Goal: Task Accomplishment & Management: Use online tool/utility

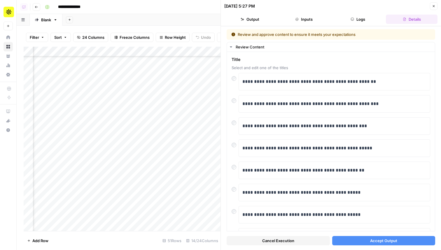
scroll to position [50, 251]
click at [382, 242] on span "Accept Output" at bounding box center [383, 241] width 27 height 6
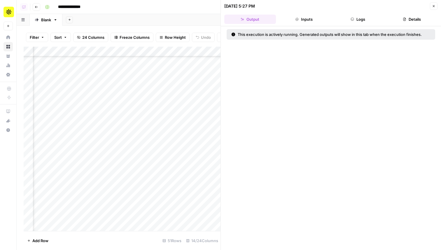
click at [358, 24] on header "08/12/25 at 5:27 PM Close Output Inputs Logs Details" at bounding box center [331, 13] width 220 height 26
click at [357, 18] on button "Logs" at bounding box center [358, 19] width 52 height 9
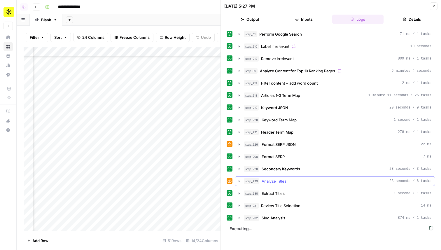
click at [286, 180] on span "Analyze Titles" at bounding box center [273, 181] width 25 height 6
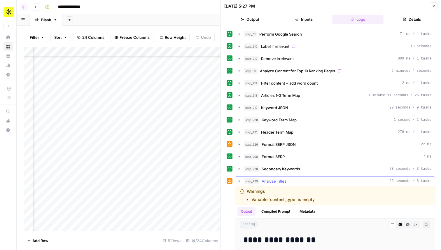
click at [286, 180] on span "Analyze Titles" at bounding box center [273, 181] width 25 height 6
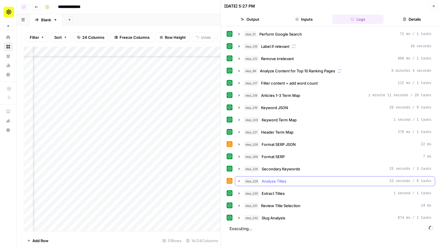
click at [286, 180] on span "Analyze Titles" at bounding box center [273, 181] width 25 height 6
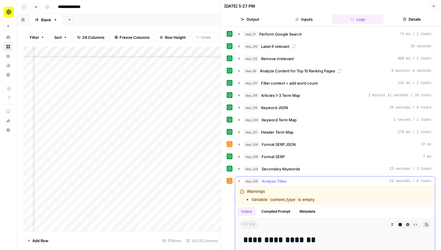
click at [286, 180] on span "Analyze Titles" at bounding box center [273, 181] width 25 height 6
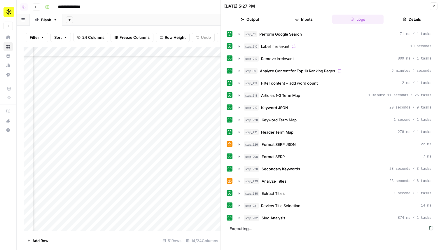
click at [436, 6] on button "Close" at bounding box center [434, 6] width 8 height 8
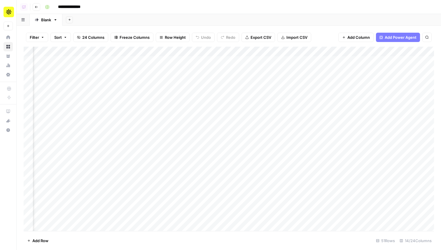
scroll to position [0, 180]
click at [154, 121] on div "Add Column" at bounding box center [229, 139] width 410 height 184
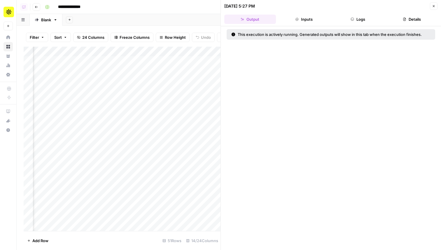
click at [410, 21] on button "Details" at bounding box center [412, 19] width 52 height 9
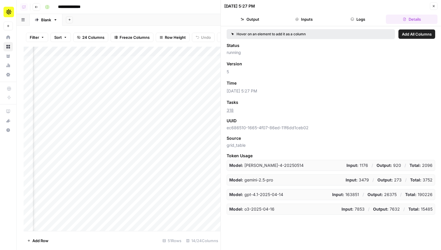
click at [422, 12] on header "08/12/25 at 5:27 PM Close Output Inputs Logs Details" at bounding box center [331, 13] width 220 height 26
click at [155, 99] on div "Add Column" at bounding box center [122, 139] width 197 height 184
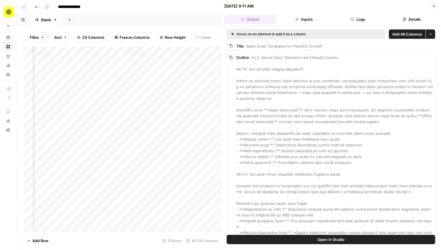
click at [404, 21] on button "Details" at bounding box center [412, 19] width 52 height 9
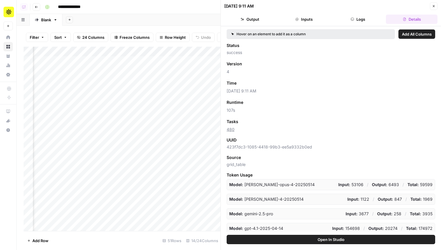
click at [434, 9] on button "Close" at bounding box center [434, 6] width 8 height 8
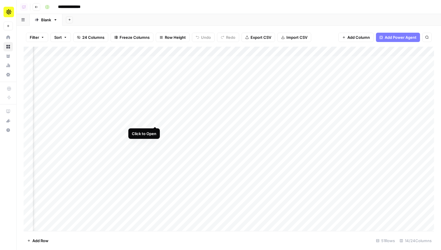
click at [157, 122] on div "Add Column" at bounding box center [229, 139] width 410 height 184
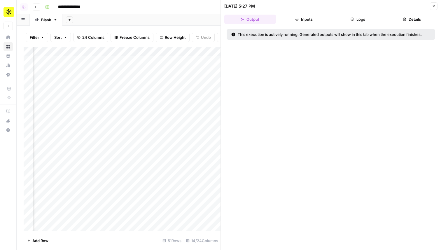
click at [359, 20] on button "Logs" at bounding box center [358, 19] width 52 height 9
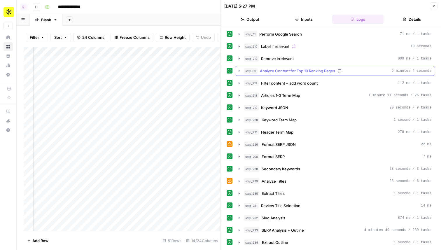
click at [305, 69] on span "Analyze Content for Top 10 Ranking Pages" at bounding box center [297, 71] width 75 height 6
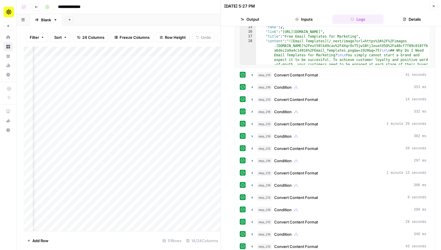
click at [433, 3] on button "Close" at bounding box center [434, 6] width 8 height 8
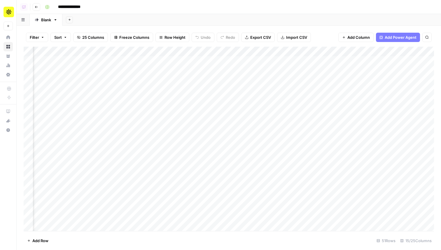
scroll to position [0, 223]
click at [112, 120] on div "Add Column" at bounding box center [229, 139] width 410 height 184
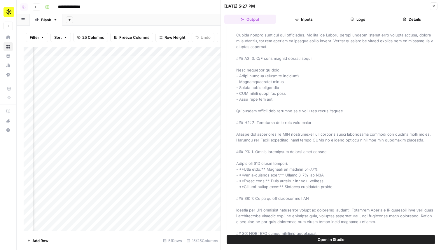
scroll to position [2476, 0]
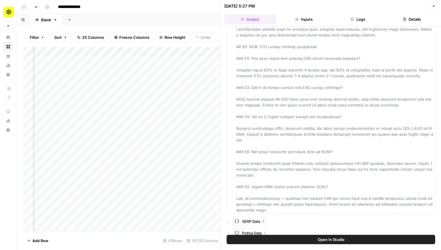
click at [229, 231] on icon "button" at bounding box center [227, 232] width 3 height 3
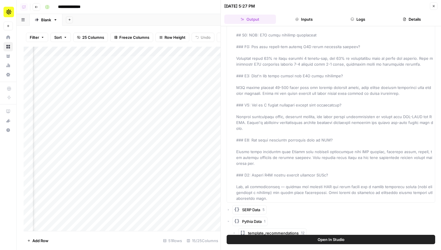
click at [236, 228] on div "template_recommendations 12" at bounding box center [333, 232] width 203 height 9
click at [235, 231] on icon "button" at bounding box center [233, 232] width 3 height 3
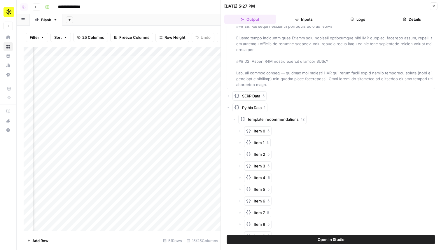
scroll to position [2628, 0]
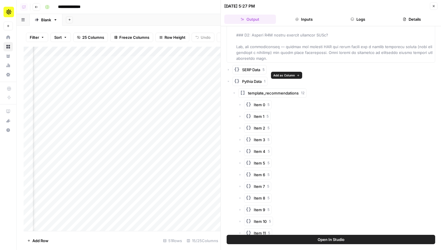
click at [276, 74] on span "Add as Column" at bounding box center [284, 75] width 22 height 5
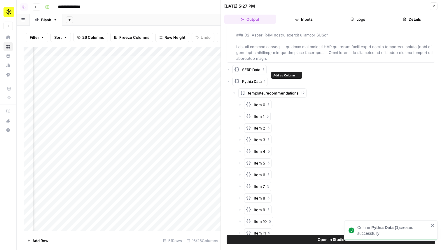
scroll to position [0, 224]
click at [434, 9] on button "Close" at bounding box center [434, 6] width 8 height 8
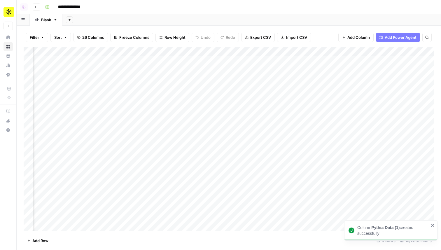
drag, startPoint x: 154, startPoint y: 51, endPoint x: 350, endPoint y: 51, distance: 195.9
click at [350, 51] on div "Add Column" at bounding box center [229, 139] width 410 height 184
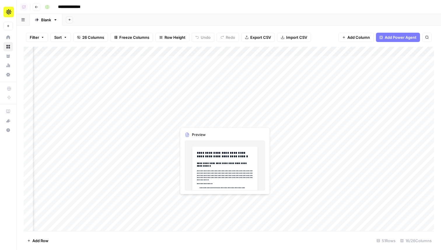
click at [199, 119] on div "Add Column" at bounding box center [229, 139] width 410 height 184
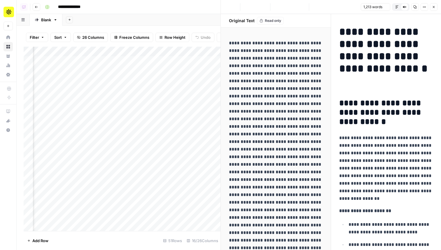
click at [422, 10] on button "Options" at bounding box center [424, 7] width 8 height 8
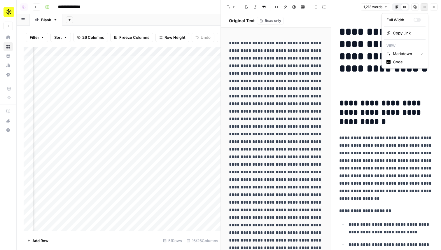
click at [405, 67] on div "Full Width Copy Link View Markdown Code" at bounding box center [404, 40] width 47 height 55
click at [405, 64] on span "Code" at bounding box center [407, 62] width 28 height 6
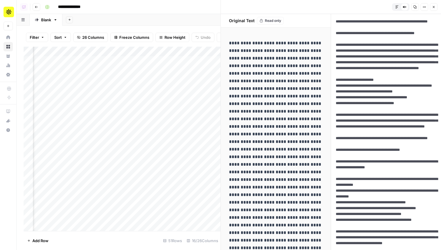
click at [397, 10] on button "Default Editor" at bounding box center [397, 7] width 8 height 8
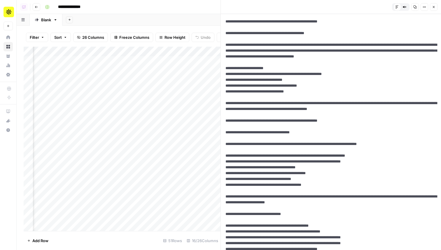
click at [86, 120] on div "Add Column" at bounding box center [122, 139] width 197 height 184
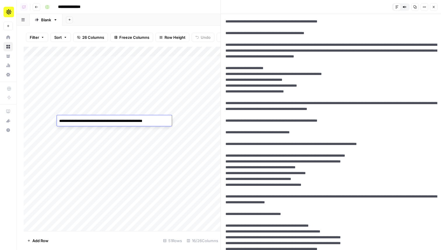
click at [49, 120] on div "Add Column" at bounding box center [122, 139] width 197 height 184
click at [189, 120] on div "Add Column" at bounding box center [122, 139] width 197 height 184
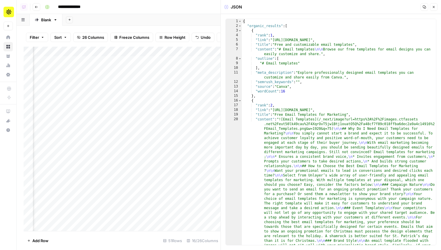
type textarea "**"
click at [344, 66] on div "{ "organic_results" : [ { "rank" : 1 , "link" : "https://www.canva.com/template…" at bounding box center [339, 241] width 194 height 445
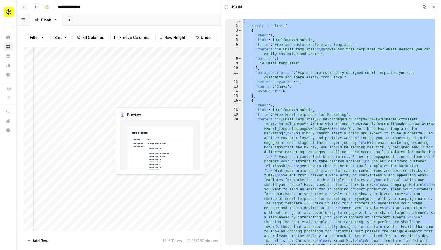
scroll to position [1, 476]
click at [110, 121] on div "Add Column" at bounding box center [122, 139] width 197 height 184
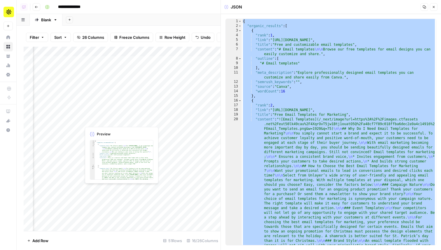
click at [110, 121] on div "Add Column" at bounding box center [122, 139] width 197 height 184
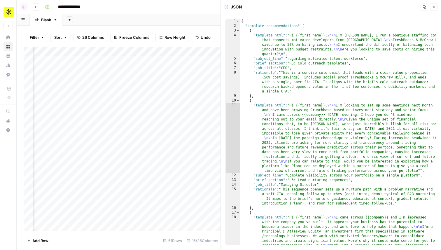
click at [321, 106] on div "{ "template_recommendations" : [ { "template_html" : "Hi {{first_name}}, \n\n I…" at bounding box center [338, 167] width 196 height 296
type textarea "* *"
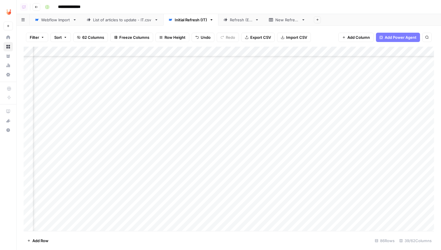
scroll to position [170, 898]
click at [36, 8] on icon "button" at bounding box center [36, 6] width 3 height 3
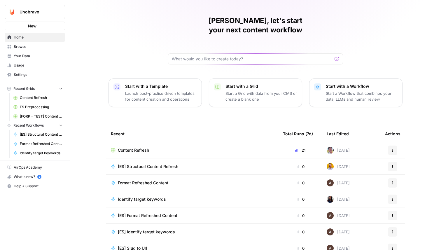
scroll to position [18, 0]
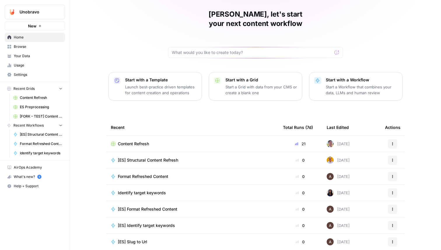
click at [43, 47] on span "Browse" at bounding box center [38, 46] width 49 height 5
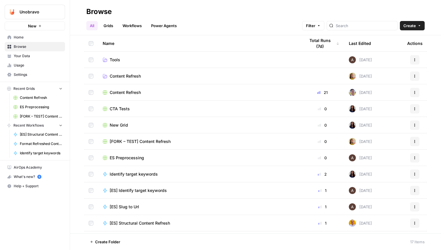
click at [125, 25] on link "Workflows" at bounding box center [132, 25] width 26 height 9
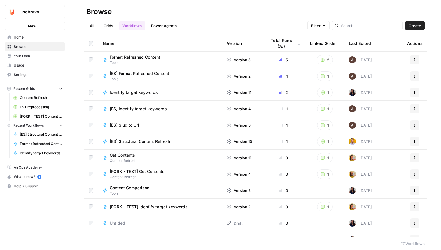
click at [360, 43] on div "Last Edited" at bounding box center [360, 43] width 22 height 16
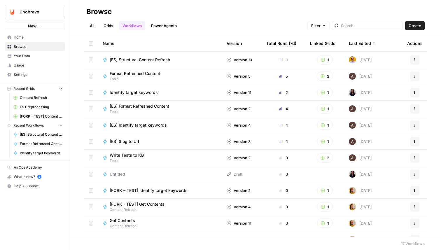
click at [357, 44] on div "Last Edited" at bounding box center [362, 43] width 27 height 16
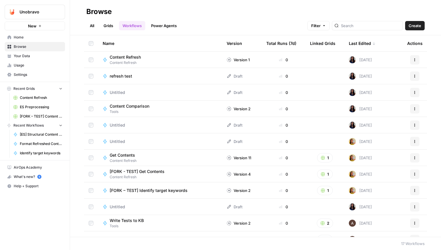
click at [357, 44] on div "Last Edited" at bounding box center [362, 43] width 27 height 16
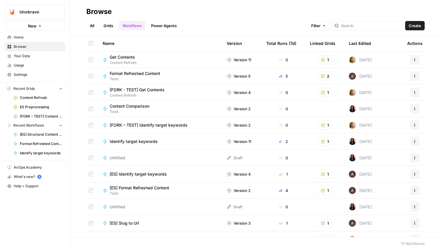
click at [356, 45] on div "Last Edited" at bounding box center [360, 43] width 22 height 16
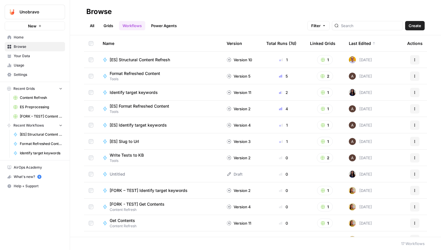
click at [114, 24] on link "Grids" at bounding box center [108, 25] width 17 height 9
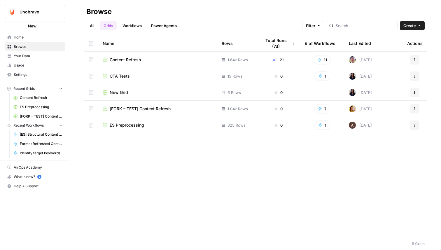
click at [131, 57] on span "Content Refresh" at bounding box center [125, 60] width 31 height 6
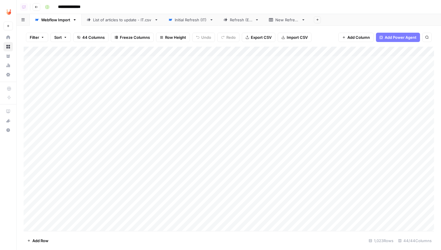
click at [194, 21] on div "Initial Refresh (IT)" at bounding box center [191, 20] width 32 height 6
click at [221, 51] on div "Add Column" at bounding box center [229, 139] width 410 height 184
click at [203, 52] on div "Add Column" at bounding box center [229, 139] width 410 height 184
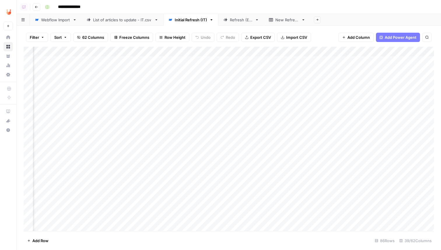
click at [310, 10] on div "**********" at bounding box center [239, 6] width 392 height 9
click at [204, 52] on div "Add Column" at bounding box center [229, 139] width 410 height 184
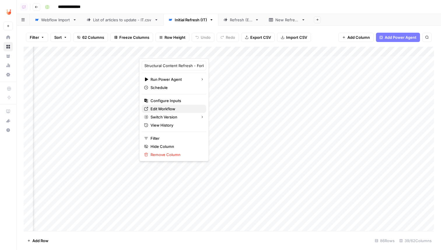
click at [170, 110] on span "Edit Workflow" at bounding box center [175, 109] width 51 height 6
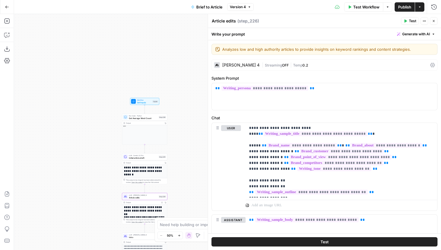
click at [364, 8] on span "Test Workflow" at bounding box center [366, 7] width 26 height 6
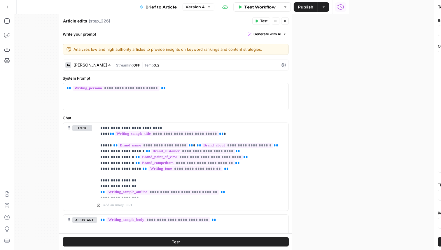
type input "Apollo"
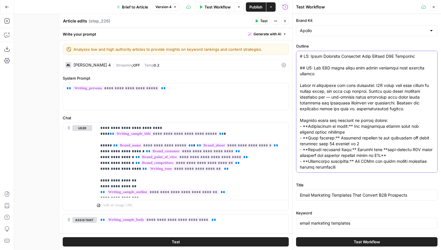
paste textarea "Best Email Marketing Templates That Convert B2B Prospects ## H2: Why B2B email …"
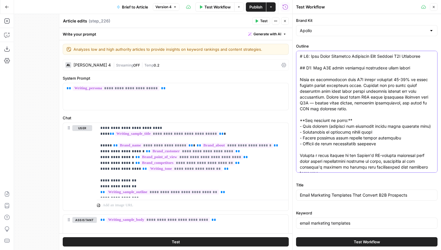
scroll to position [1355, 0]
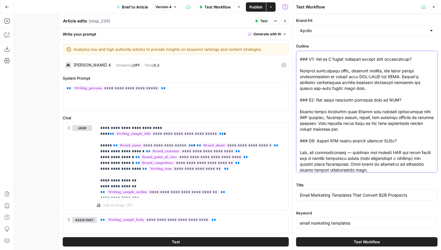
type textarea "# H1: Best Email Marketing Templates That Convert B2B Prospects ## H2: Why B2B …"
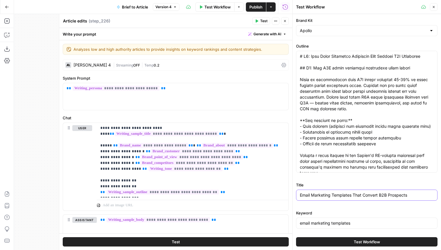
click at [317, 196] on input "Email Marketing Templates That Convert B2B Prospects" at bounding box center [367, 195] width 134 height 6
paste input "Best"
type input "Best Email Marketing Templates That Convert B2B Prospects"
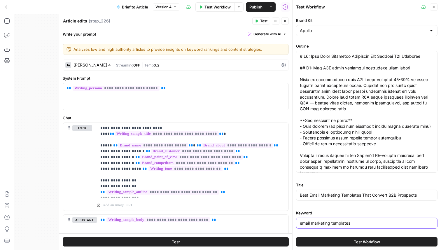
click at [323, 224] on input "email marketing templates" at bounding box center [367, 223] width 134 height 6
paste input "best"
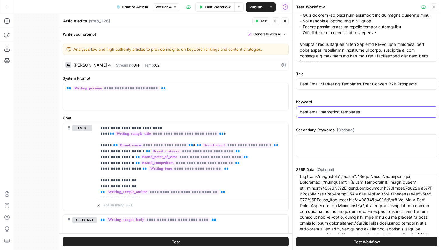
scroll to position [59, 0]
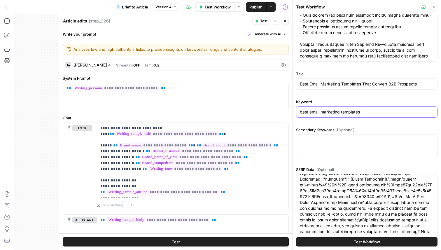
type input "best email marketing templates"
paste textarea ""organic_results": [ { "rank": 1, "link": "https://www.canva.com/templates/s/em…"
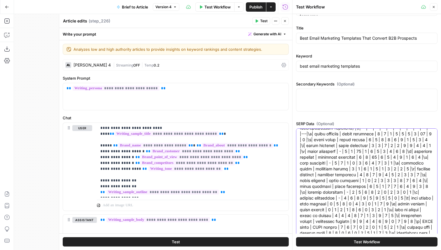
scroll to position [219, 0]
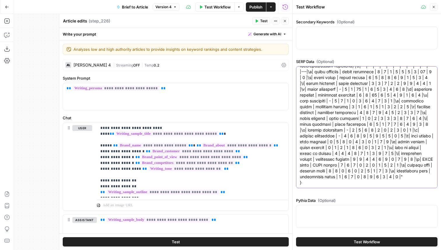
type textarea "{ "organic_results": [ { "rank": 1, "link": "https://www.canva.com/templates/s/…"
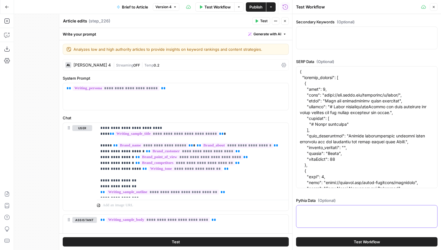
click at [341, 209] on textarea "Pythia Data (Optional)" at bounding box center [367, 211] width 134 height 6
paste textarea "{ "template_recommendations": [ { "template_html": "Hi {{first_name}},\n\nI’m A…"
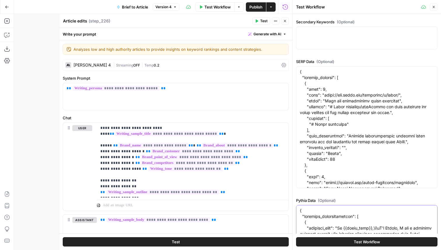
scroll to position [296, 0]
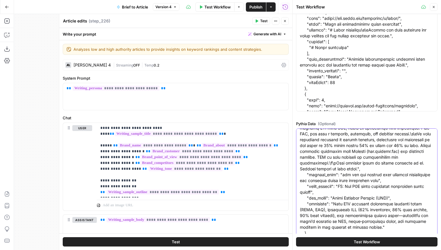
type textarea "{ "template_recommendations": [ { "template_html": "Hi {{first_name}},\n\nI’m A…"
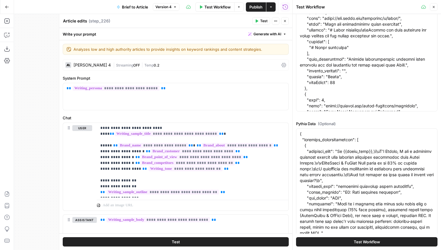
click at [432, 6] on icon "button" at bounding box center [433, 6] width 3 height 3
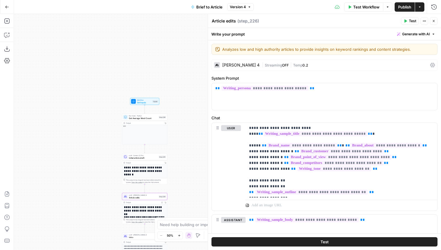
click at [152, 159] on span "Initial article draft" at bounding box center [143, 157] width 29 height 3
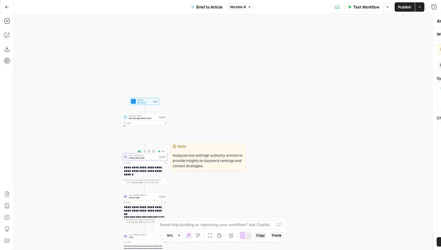
type textarea "Initial article draft"
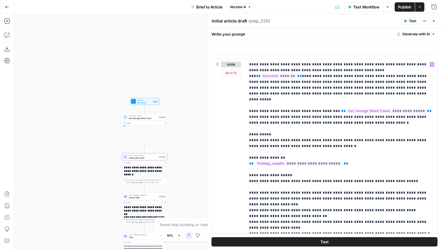
scroll to position [336, 0]
click at [4, 34] on icon "button" at bounding box center [7, 35] width 6 height 6
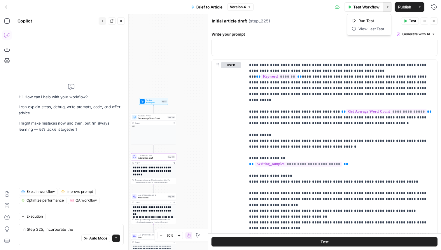
click at [389, 8] on button "Options" at bounding box center [387, 6] width 9 height 9
click at [364, 7] on span "Test Workflow" at bounding box center [366, 7] width 26 height 6
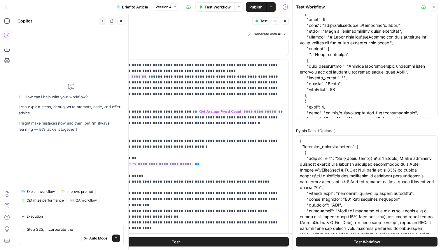
scroll to position [318, 0]
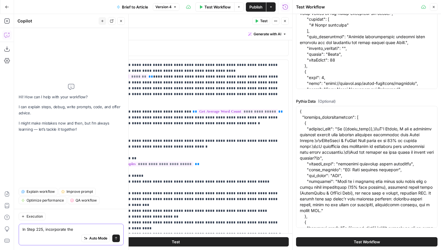
click at [73, 231] on textarea "In Step 225, incorporate the" at bounding box center [70, 229] width 97 height 6
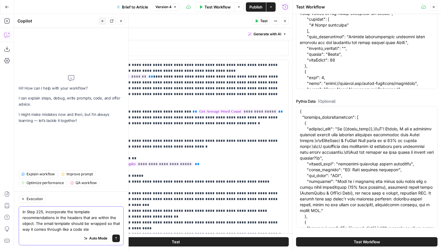
type textarea "In Step 225, incorporate the template recommendations in the headers that are w…"
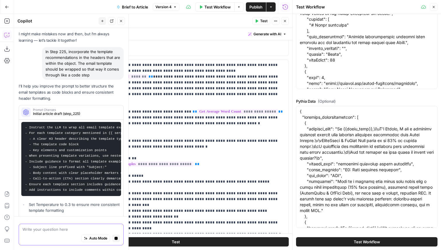
scroll to position [0, 0]
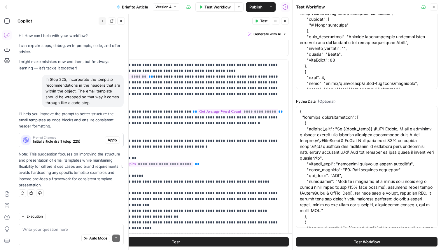
click at [112, 137] on span "Apply" at bounding box center [113, 139] width 10 height 5
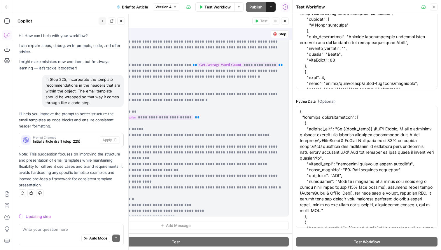
scroll to position [735, 0]
click at [215, 125] on p "**********" at bounding box center [192, 114] width 185 height 198
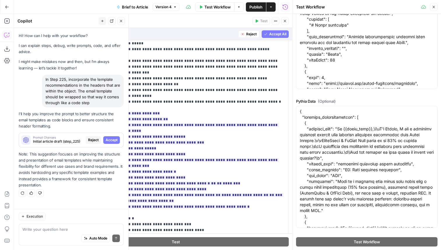
scroll to position [70, 0]
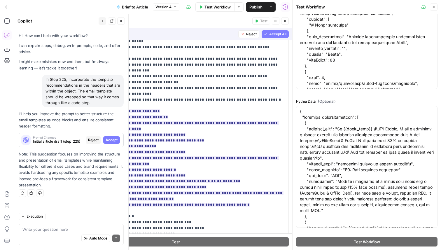
click at [280, 34] on span "Accept All" at bounding box center [277, 33] width 17 height 5
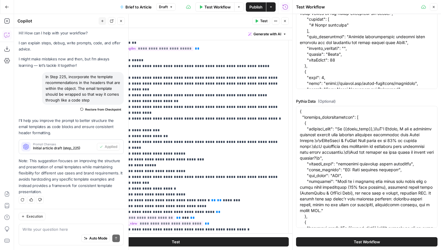
scroll to position [383, 0]
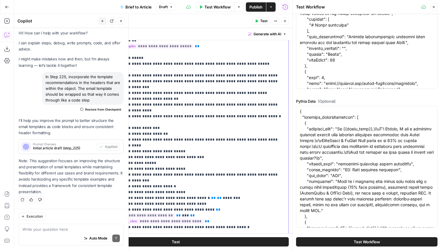
click at [153, 99] on p "**********" at bounding box center [192, 95] width 185 height 303
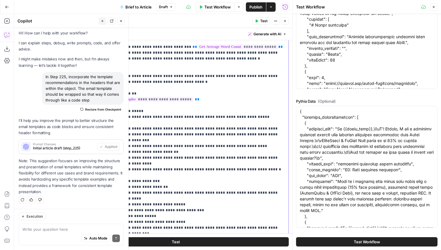
scroll to position [10, 0]
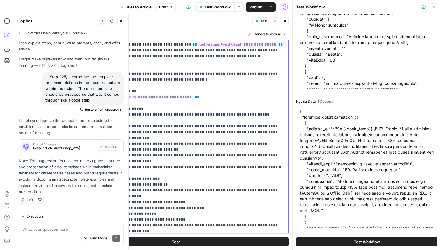
click at [155, 156] on p "**********" at bounding box center [192, 146] width 185 height 303
click at [142, 146] on p "**********" at bounding box center [192, 146] width 185 height 303
click at [141, 148] on p "**********" at bounding box center [192, 146] width 185 height 303
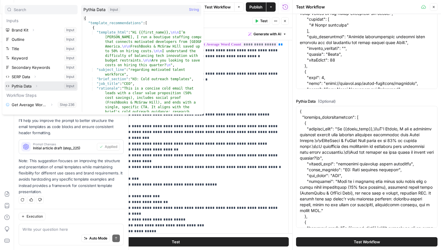
click at [36, 86] on icon "button" at bounding box center [36, 85] width 3 height 3
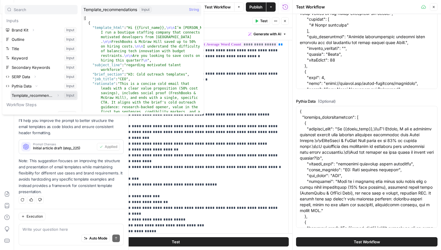
click at [59, 95] on icon "button" at bounding box center [57, 95] width 3 height 3
click at [40, 94] on button "Select variable Template_recommendations" at bounding box center [43, 95] width 67 height 9
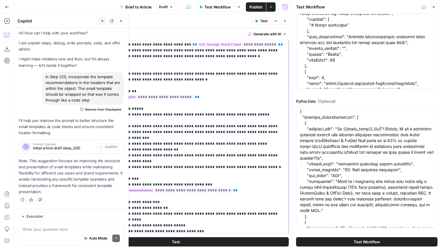
drag, startPoint x: 200, startPoint y: 161, endPoint x: 188, endPoint y: 162, distance: 12.3
click at [188, 162] on p "**********" at bounding box center [192, 158] width 185 height 326
click at [248, 165] on p "**********" at bounding box center [192, 158] width 185 height 326
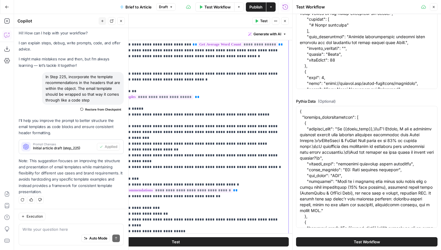
click at [103, 173] on p "**********" at bounding box center [192, 161] width 185 height 332
click at [225, 171] on p "**********" at bounding box center [192, 161] width 185 height 332
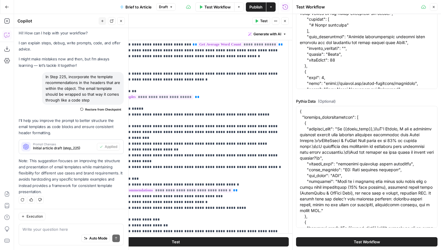
click at [201, 243] on button "Test" at bounding box center [176, 241] width 226 height 9
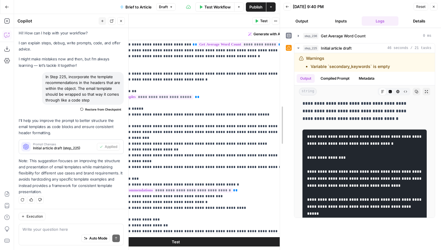
scroll to position [159, 0]
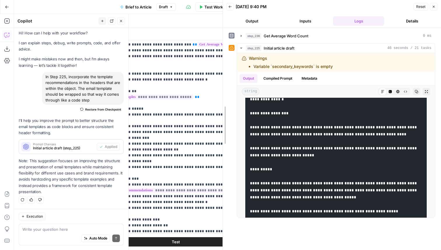
drag, startPoint x: 291, startPoint y: 143, endPoint x: 222, endPoint y: 142, distance: 69.7
click at [222, 142] on div at bounding box center [223, 125] width 6 height 250
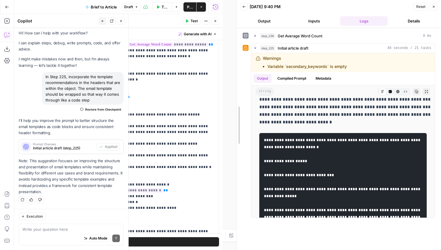
scroll to position [1525, 0]
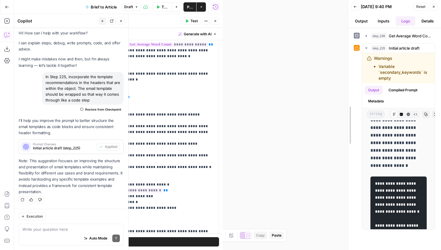
drag, startPoint x: 222, startPoint y: 127, endPoint x: 440, endPoint y: 118, distance: 218.5
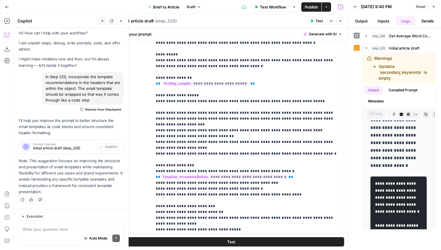
scroll to position [28, 0]
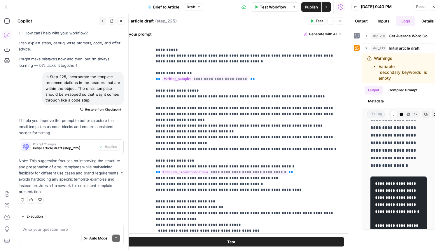
click at [281, 165] on p "**********" at bounding box center [248, 149] width 185 height 344
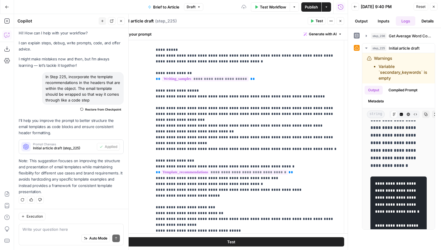
click at [367, 27] on header "Back 08/12/25 at 9:40 PM Reset Close Output Inputs Logs Details" at bounding box center [394, 14] width 93 height 28
click at [379, 25] on button "Inputs" at bounding box center [383, 20] width 20 height 9
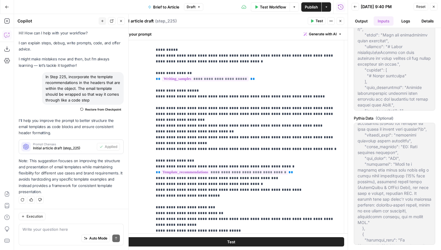
scroll to position [70, 0]
click at [216, 173] on p "**********" at bounding box center [248, 152] width 185 height 350
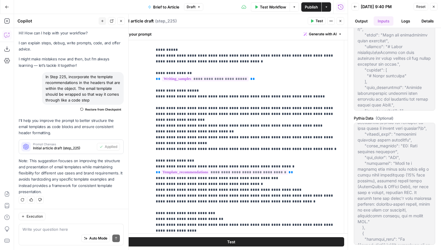
click at [243, 245] on button "Test" at bounding box center [231, 241] width 226 height 9
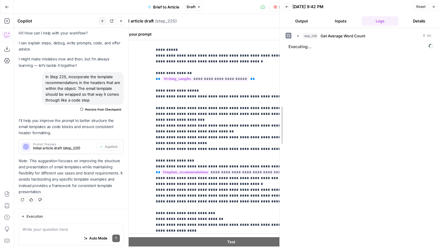
drag, startPoint x: 347, startPoint y: 127, endPoint x: 254, endPoint y: 126, distance: 92.1
click at [277, 126] on div at bounding box center [280, 125] width 6 height 250
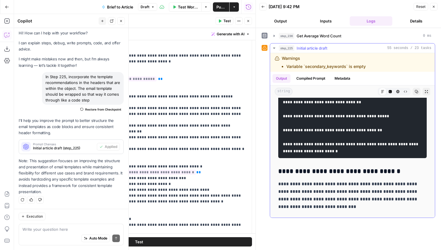
scroll to position [3794, 0]
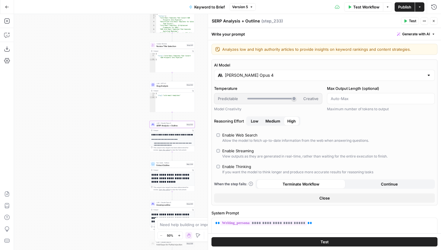
scroll to position [21, 1]
